Goal: Task Accomplishment & Management: Manage account settings

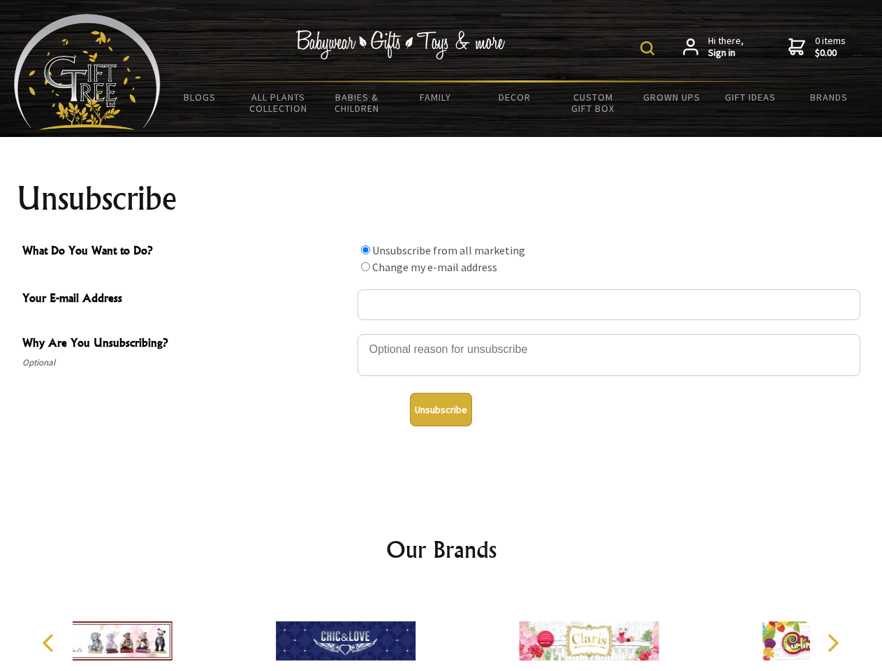
click at [650, 48] on img at bounding box center [648, 48] width 14 height 14
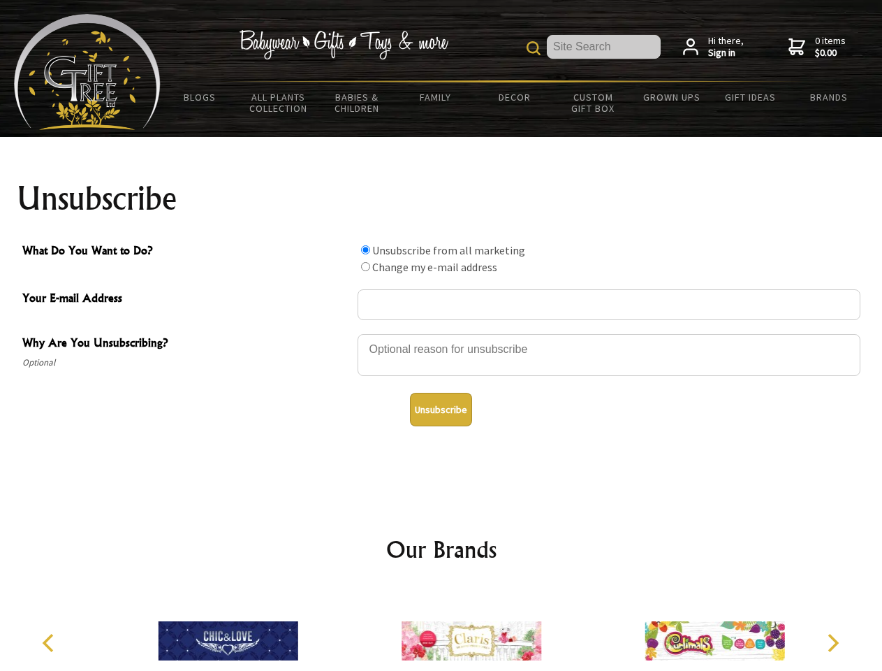
click at [442, 333] on div at bounding box center [609, 357] width 503 height 49
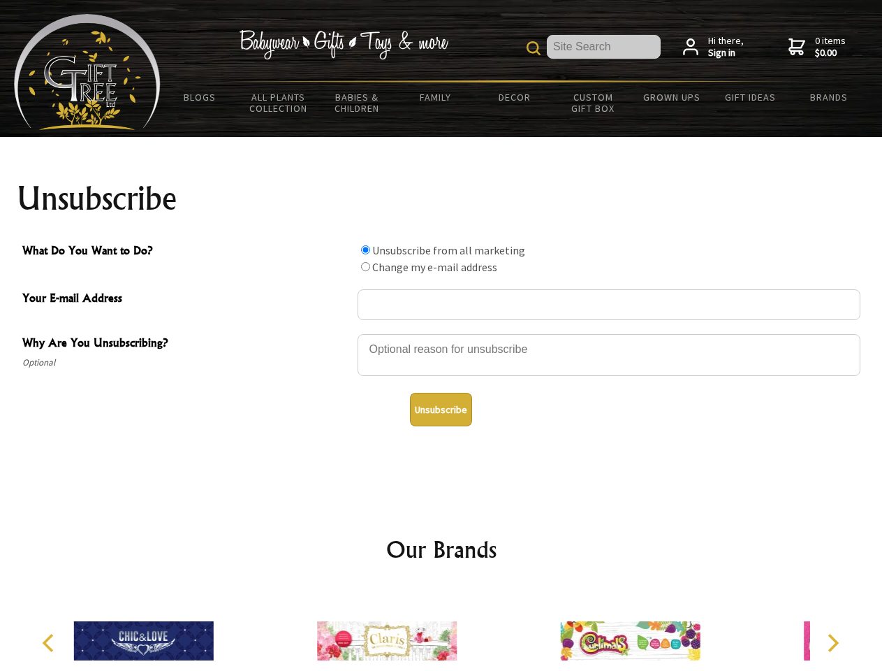
click at [365, 249] on input "What Do You Want to Do?" at bounding box center [365, 249] width 9 height 9
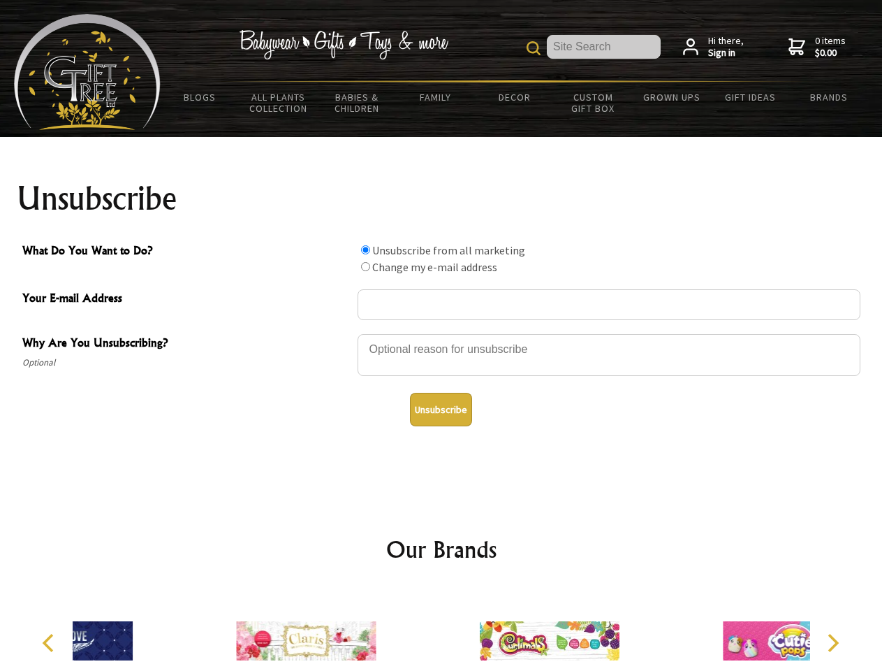
click at [365, 266] on input "What Do You Want to Do?" at bounding box center [365, 266] width 9 height 9
radio input "true"
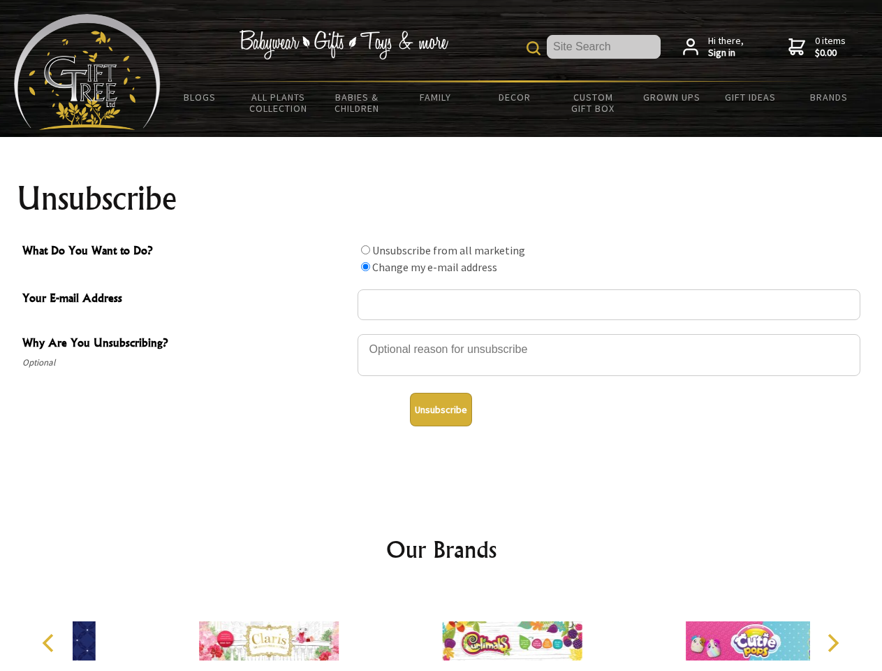
click at [441, 409] on button "Unsubscribe" at bounding box center [441, 410] width 62 height 34
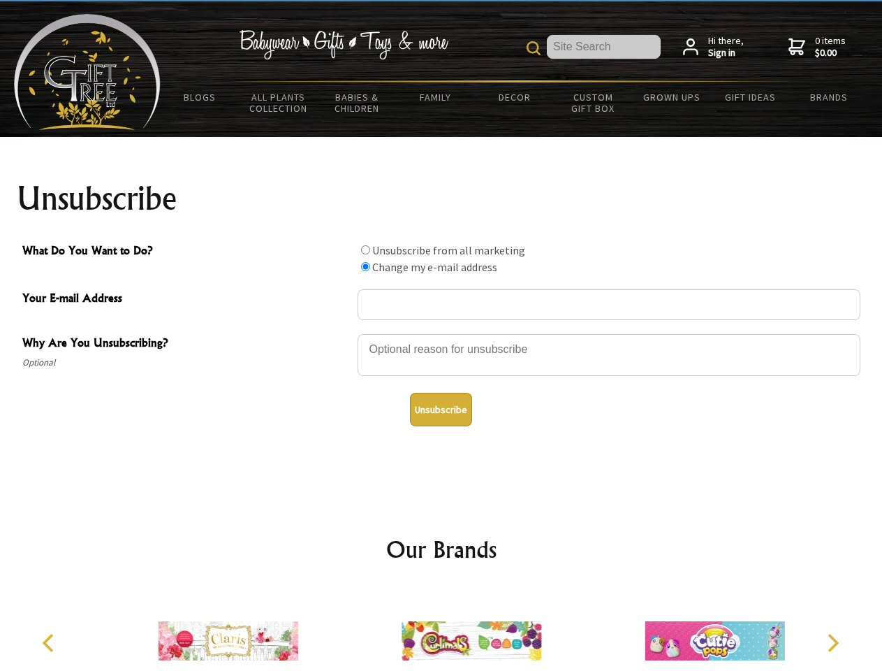
click at [442, 630] on img at bounding box center [472, 640] width 140 height 105
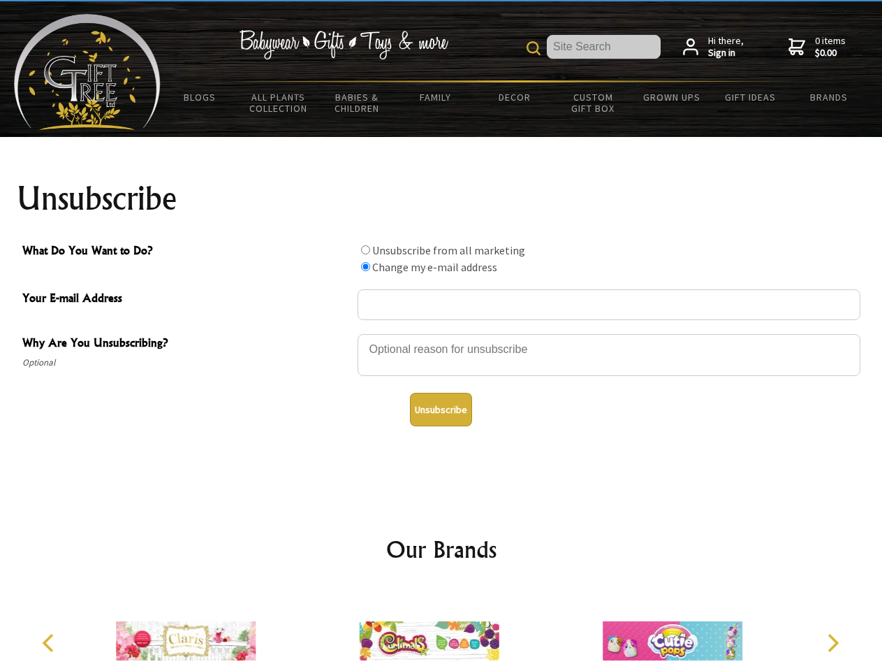
click at [50, 643] on icon "Previous" at bounding box center [50, 643] width 18 height 18
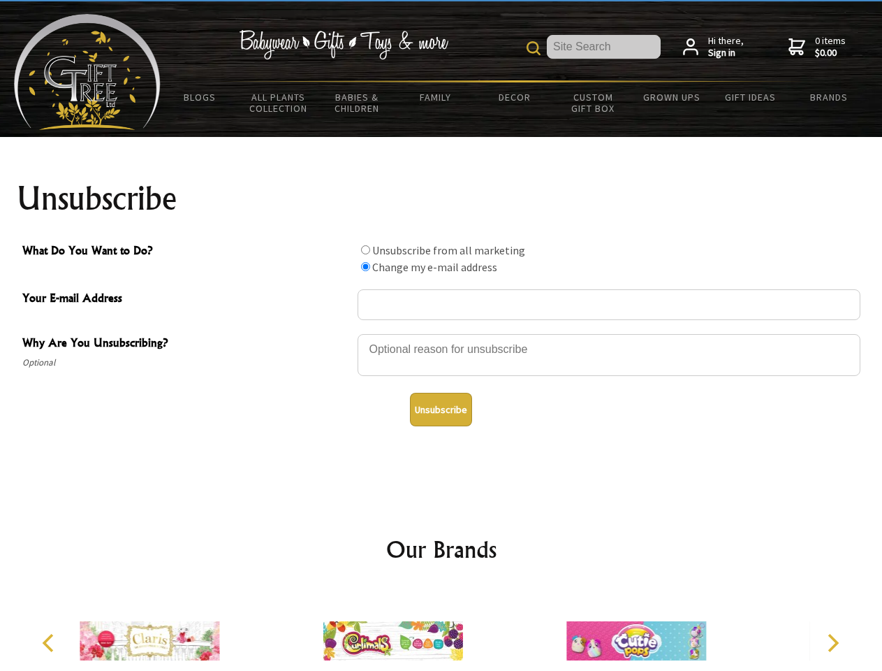
click at [833, 643] on icon "Next" at bounding box center [832, 643] width 18 height 18
